Goal: Check status: Check status

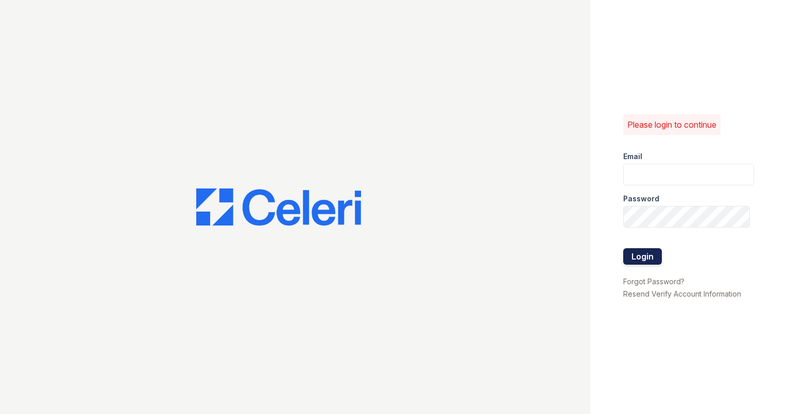
type input "hamiltoncovelm@greystar.com"
click at [633, 250] on button "Login" at bounding box center [642, 256] width 39 height 16
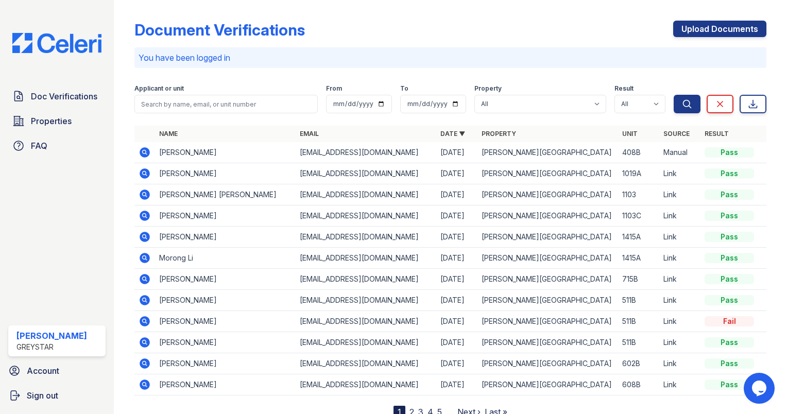
click at [157, 171] on tr "Yue Yu rickyu0321@gmail.com 09/24/25 Hamilton Cove 1019A Link Pass" at bounding box center [450, 173] width 632 height 21
click at [148, 172] on icon at bounding box center [145, 173] width 10 height 10
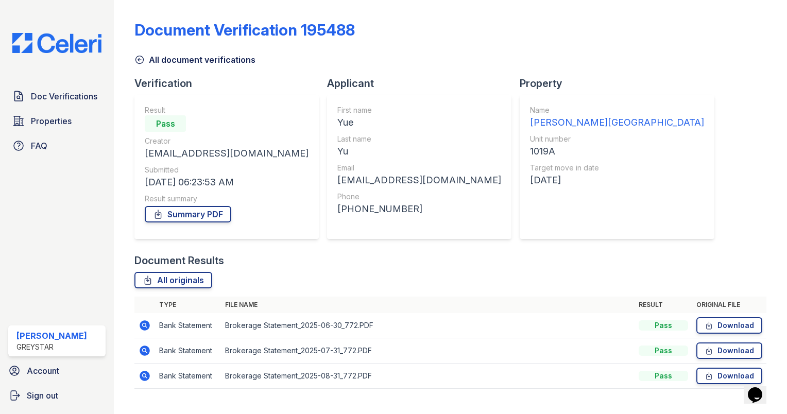
click at [148, 375] on icon at bounding box center [145, 376] width 10 height 10
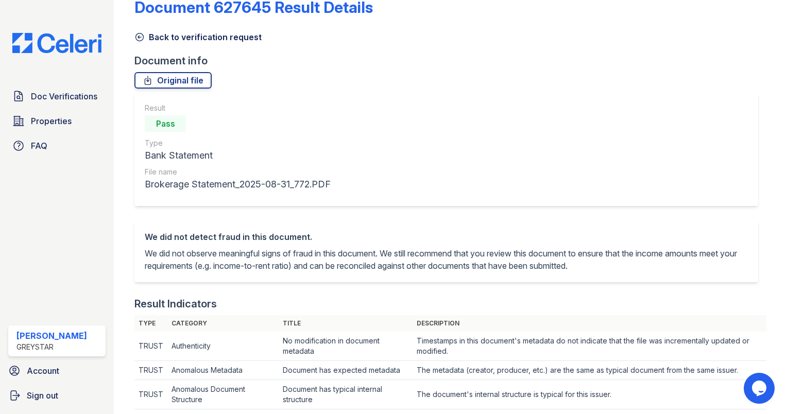
scroll to position [19, 0]
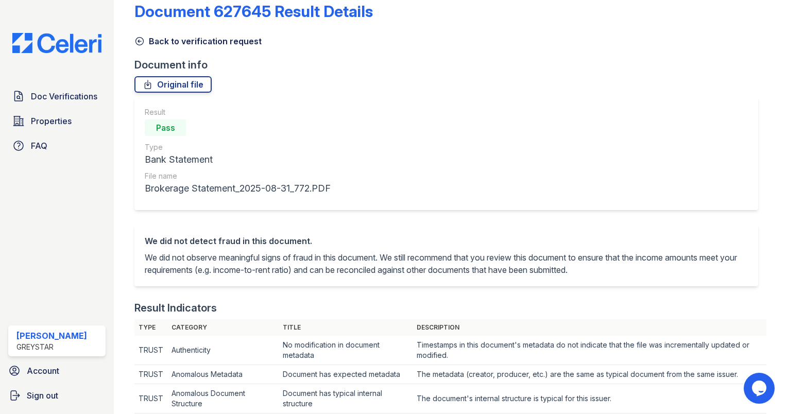
click at [156, 42] on link "Back to verification request" at bounding box center [197, 41] width 127 height 12
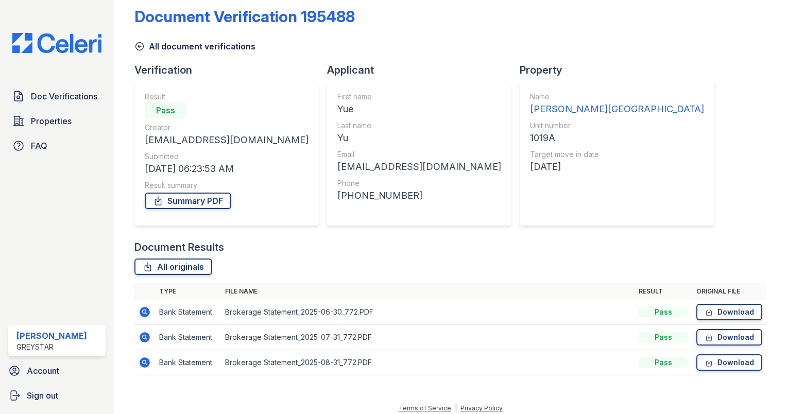
scroll to position [20, 0]
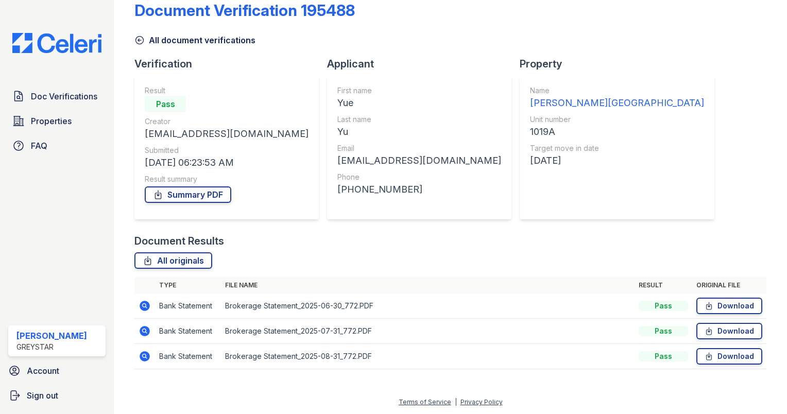
click at [146, 358] on icon at bounding box center [145, 356] width 10 height 10
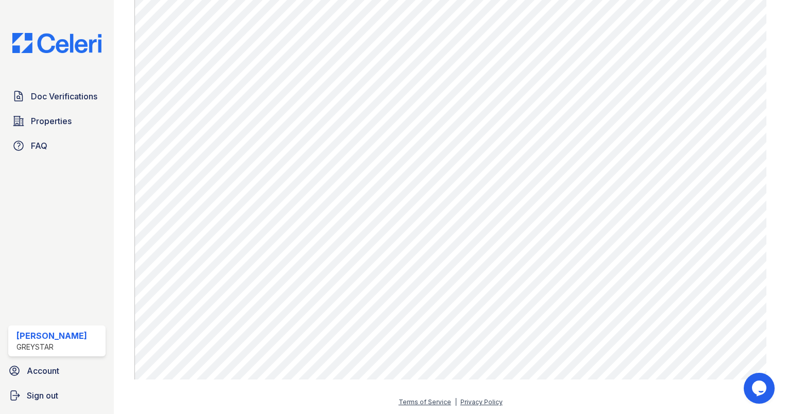
scroll to position [513, 0]
